Goal: Check status

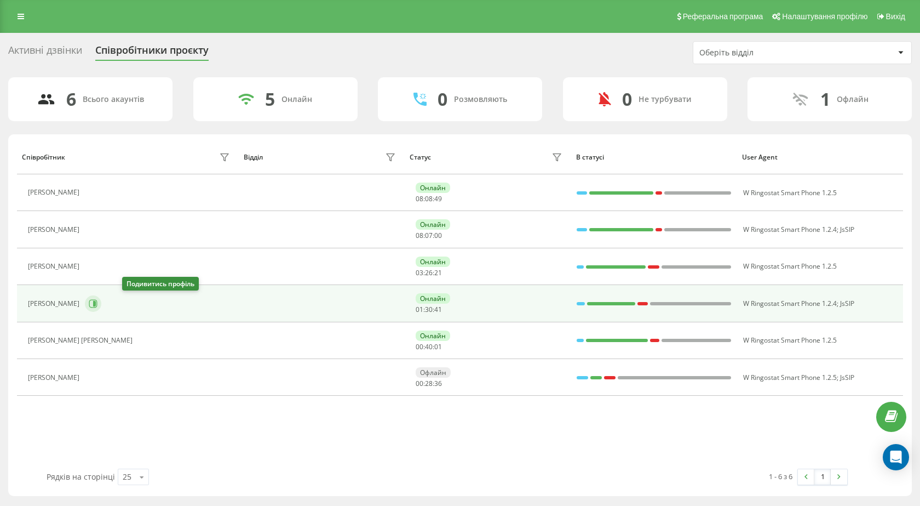
click at [98, 299] on icon at bounding box center [93, 303] width 9 height 9
